Goal: Communication & Community: Ask a question

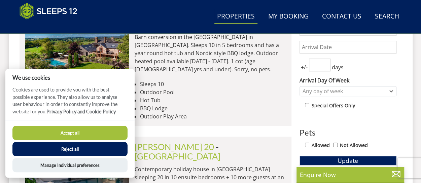
scroll to position [244, 0]
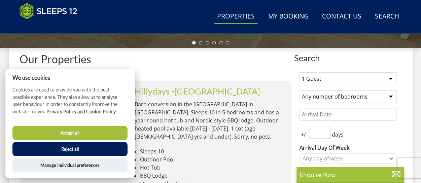
click at [96, 146] on button "Reject all" at bounding box center [69, 149] width 115 height 14
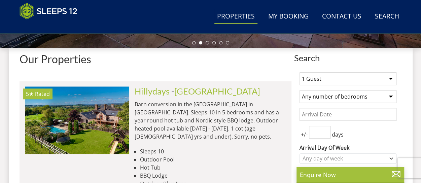
scroll to position [278, 0]
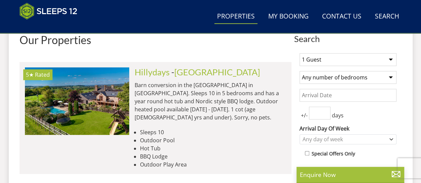
click at [375, 57] on select "1 Guest 2 Guests 3 Guests 4 Guests 5 Guests 6 Guests 7 Guests 8 Guests 9 Guests…" at bounding box center [347, 59] width 97 height 13
select select "12"
click at [299, 53] on select "1 Guest 2 Guests 3 Guests 4 Guests 5 Guests 6 Guests 7 Guests 8 Guests 9 Guests…" at bounding box center [347, 59] width 97 height 13
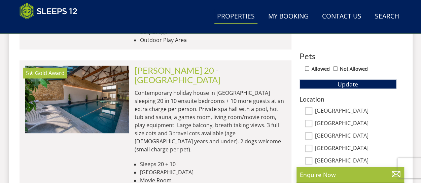
scroll to position [398, 0]
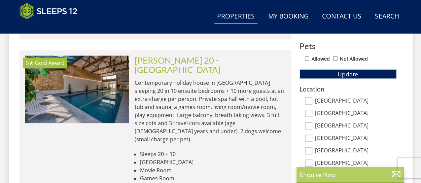
click at [333, 173] on p "Enquire Now" at bounding box center [350, 174] width 101 height 9
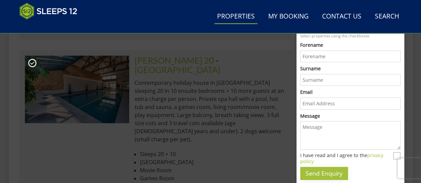
scroll to position [0, 0]
click at [251, 174] on li "Games Room" at bounding box center [213, 178] width 146 height 8
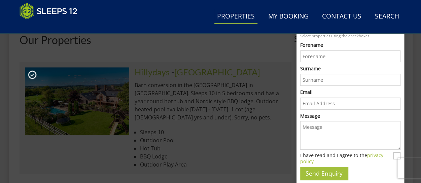
scroll to position [61, 0]
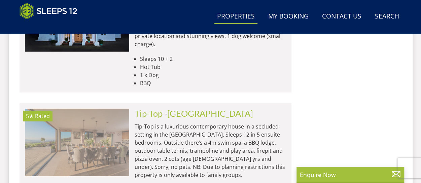
scroll to position [0, 522]
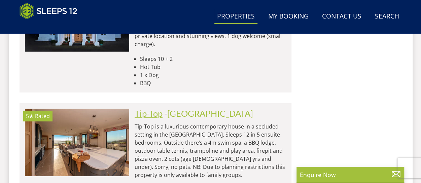
click at [144, 108] on link "Tip-Top" at bounding box center [149, 113] width 28 height 10
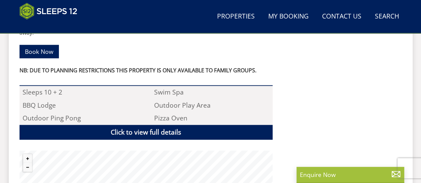
scroll to position [404, 0]
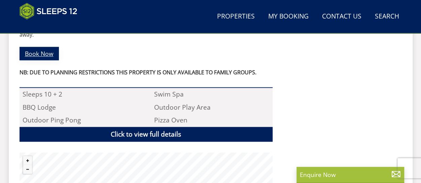
click at [40, 47] on link "Book Now" at bounding box center [39, 53] width 39 height 13
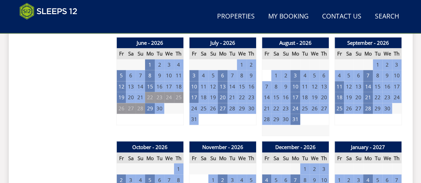
scroll to position [505, 0]
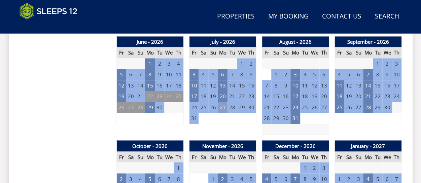
click at [226, 108] on td "27" at bounding box center [222, 107] width 9 height 11
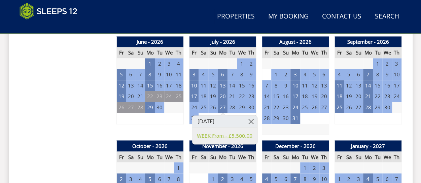
click at [240, 137] on link "WEEK From - £5,500.00" at bounding box center [225, 135] width 56 height 7
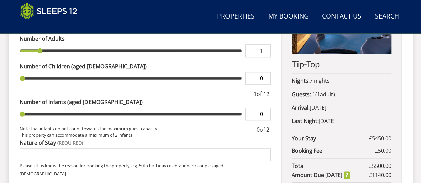
scroll to position [370, 0]
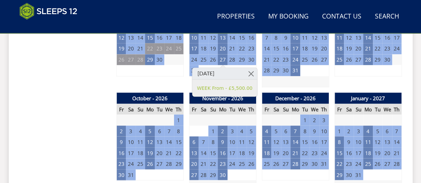
scroll to position [538, 0]
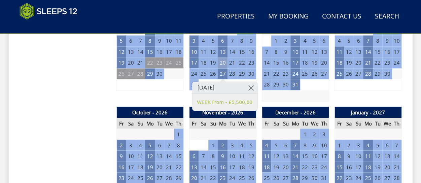
click at [224, 62] on td "20" at bounding box center [222, 62] width 9 height 11
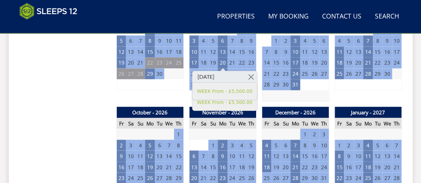
click at [241, 62] on td "22" at bounding box center [241, 62] width 9 height 11
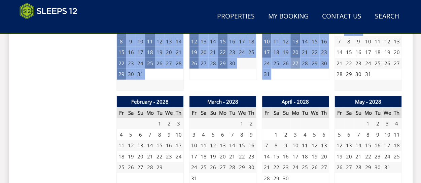
scroll to position [706, 0]
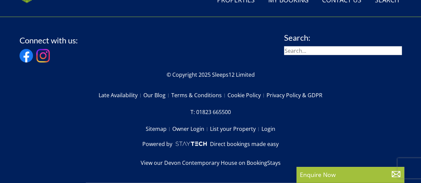
scroll to position [404, 0]
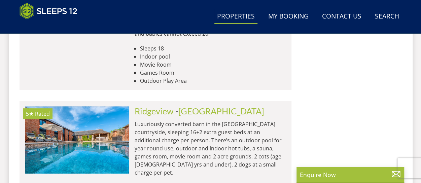
scroll to position [1353, 0]
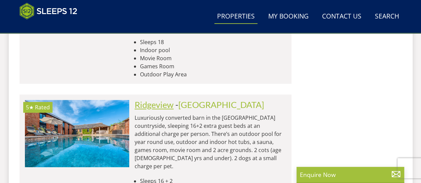
click at [159, 100] on link "Ridgeview" at bounding box center [154, 105] width 39 height 10
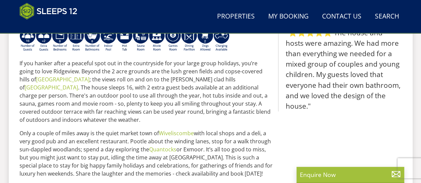
scroll to position [269, 0]
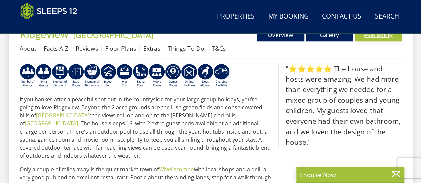
click at [372, 40] on link "Availability" at bounding box center [378, 34] width 47 height 13
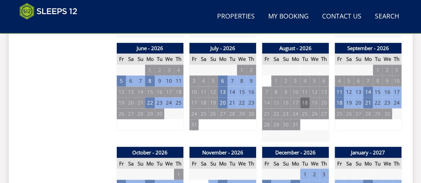
scroll to position [505, 0]
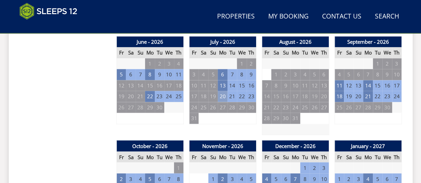
click at [223, 95] on td "20" at bounding box center [222, 96] width 9 height 11
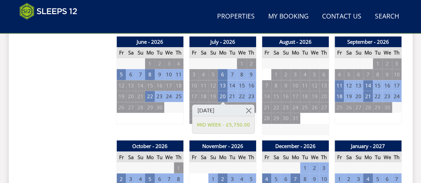
click at [251, 95] on td "23" at bounding box center [251, 96] width 9 height 11
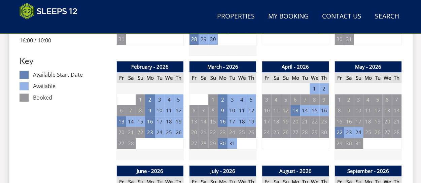
scroll to position [370, 0]
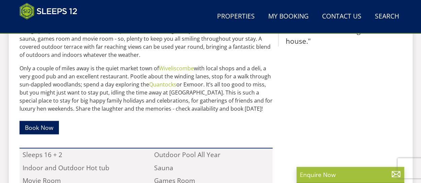
scroll to position [269, 0]
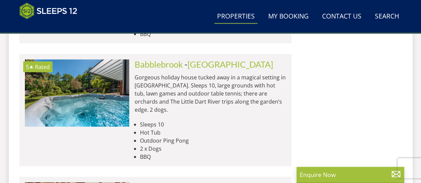
scroll to position [1992, 0]
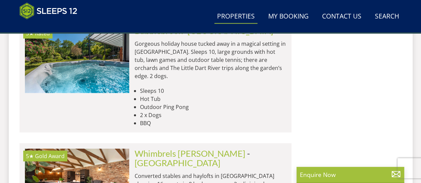
click at [184, 148] on link "Whimbrels [PERSON_NAME]" at bounding box center [190, 153] width 111 height 10
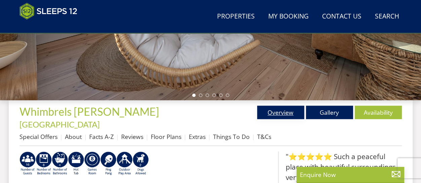
scroll to position [202, 0]
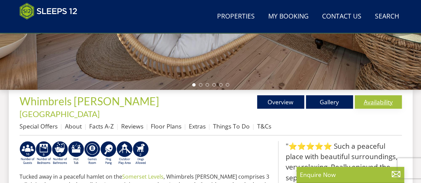
click at [379, 103] on link "Availability" at bounding box center [378, 101] width 47 height 13
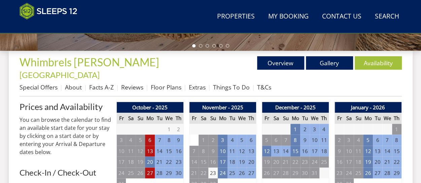
scroll to position [235, 0]
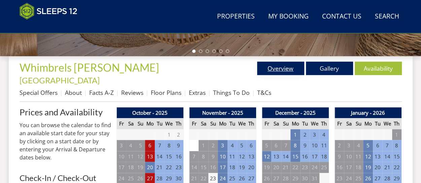
click at [293, 71] on link "Overview" at bounding box center [280, 68] width 47 height 13
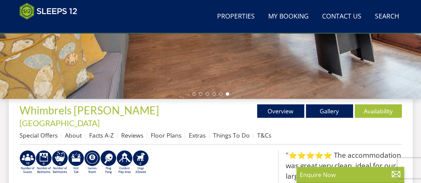
scroll to position [191, 0]
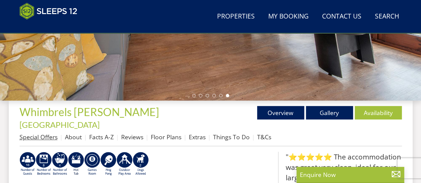
click at [45, 133] on link "Special Offers" at bounding box center [39, 137] width 38 height 8
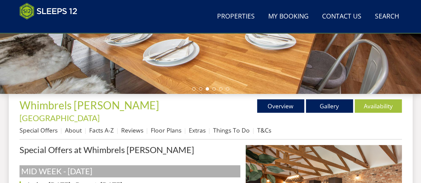
scroll to position [235, 0]
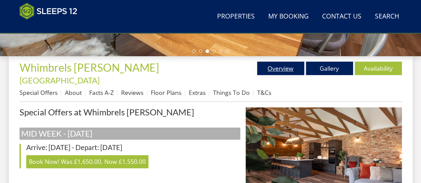
click at [290, 67] on link "Overview" at bounding box center [280, 68] width 47 height 13
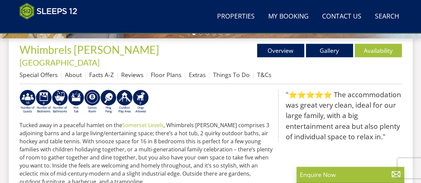
scroll to position [269, 0]
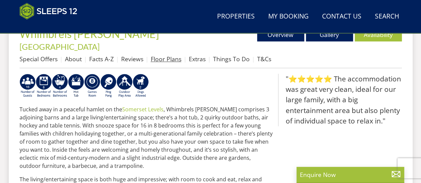
click at [163, 55] on link "Floor Plans" at bounding box center [166, 59] width 31 height 8
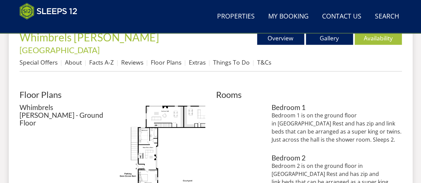
scroll to position [303, 0]
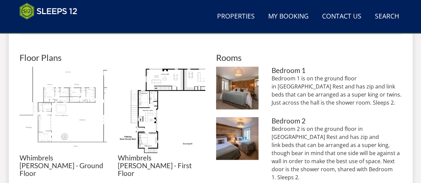
click at [60, 101] on img at bounding box center [63, 110] width 87 height 87
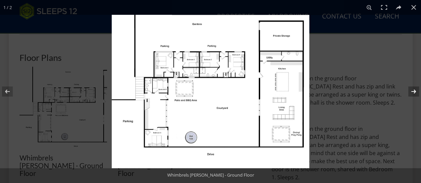
click at [414, 90] on button at bounding box center [409, 92] width 24 height 34
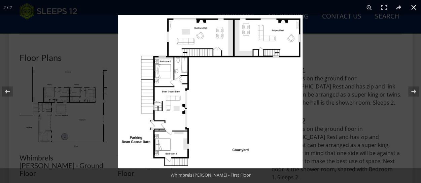
click at [416, 7] on button at bounding box center [413, 7] width 15 height 15
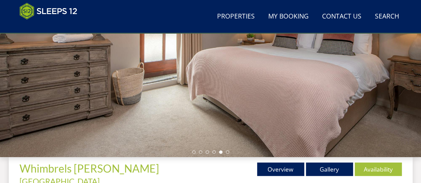
scroll to position [0, 0]
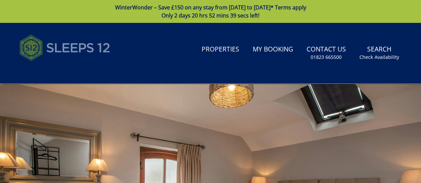
click at [63, 48] on img at bounding box center [65, 48] width 91 height 34
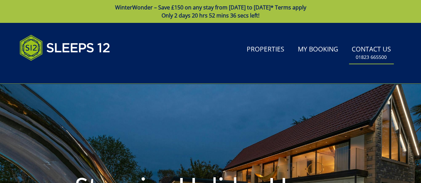
click at [366, 47] on link "Contact Us [PHONE_NUMBER]" at bounding box center [371, 53] width 45 height 22
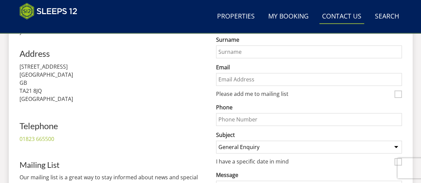
scroll to position [235, 0]
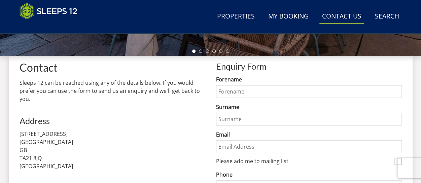
click at [283, 92] on input "Forename" at bounding box center [309, 91] width 186 height 13
type input "[PERSON_NAME]"
type input "foxon"
type input "[EMAIL_ADDRESS][DOMAIN_NAME]"
type input "07770474354"
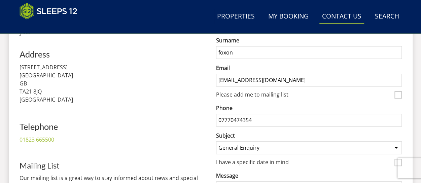
scroll to position [303, 0]
click at [289, 78] on input "[EMAIL_ADDRESS][DOMAIN_NAME]" at bounding box center [309, 79] width 186 height 13
type input "[EMAIL_ADDRESS][DOMAIN_NAME]"
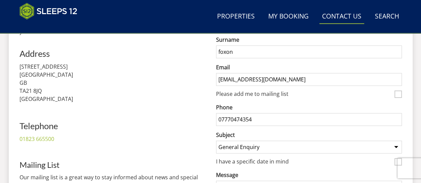
click at [221, 80] on input "[EMAIL_ADDRESS][DOMAIN_NAME]" at bounding box center [309, 79] width 186 height 13
click at [300, 79] on input "[EMAIL_ADDRESS][DOMAIN_NAME]" at bounding box center [309, 79] width 186 height 13
click at [311, 67] on label "Email" at bounding box center [309, 67] width 186 height 8
click at [311, 73] on input "[EMAIL_ADDRESS][DOMAIN_NAME]" at bounding box center [309, 79] width 186 height 13
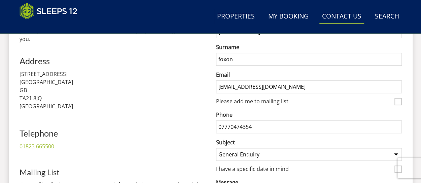
scroll to position [336, 0]
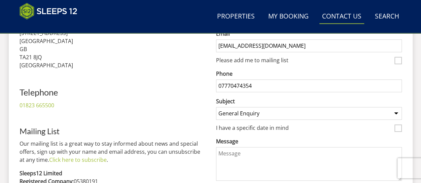
click at [299, 85] on input "07770474354" at bounding box center [309, 85] width 186 height 13
type input "07378270063"
click at [289, 110] on select "General Enquiry Listing My Property Overbrooks [GEOGRAPHIC_DATA] Barton Princeh…" at bounding box center [309, 113] width 186 height 13
click at [290, 114] on select "General Enquiry Listing My Property Overbrooks [GEOGRAPHIC_DATA] Barton Princeh…" at bounding box center [309, 113] width 186 height 13
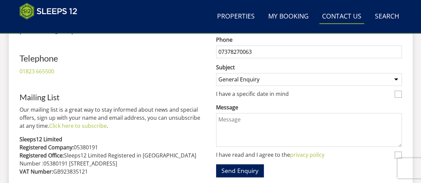
scroll to position [404, 0]
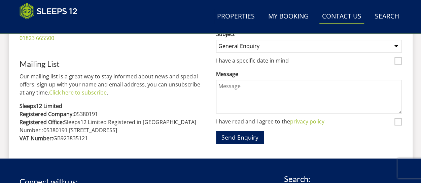
click at [399, 61] on input "I have a specific date in mind" at bounding box center [397, 60] width 7 height 7
checkbox input "true"
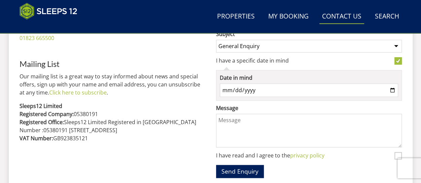
click at [338, 86] on input "Date in mind" at bounding box center [309, 89] width 178 height 13
click at [392, 90] on input "Date in mind" at bounding box center [309, 89] width 178 height 13
type input "[DATE]"
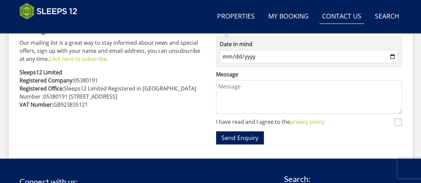
click at [287, 87] on textarea "Message" at bounding box center [309, 97] width 186 height 34
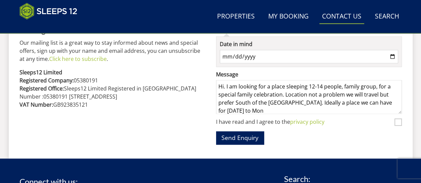
scroll to position [1, 0]
type textarea "Hi. I am looking for a place sleeping 12-14 people, family group, for a special…"
click at [397, 118] on input "I have read and I agree to the privacy policy" at bounding box center [397, 121] width 7 height 7
checkbox input "true"
click at [255, 137] on button "Send Enquiry" at bounding box center [240, 137] width 48 height 13
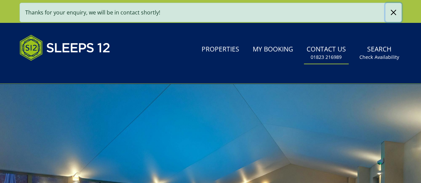
click at [389, 15] on button "button" at bounding box center [393, 12] width 16 height 19
